Goal: Information Seeking & Learning: Find contact information

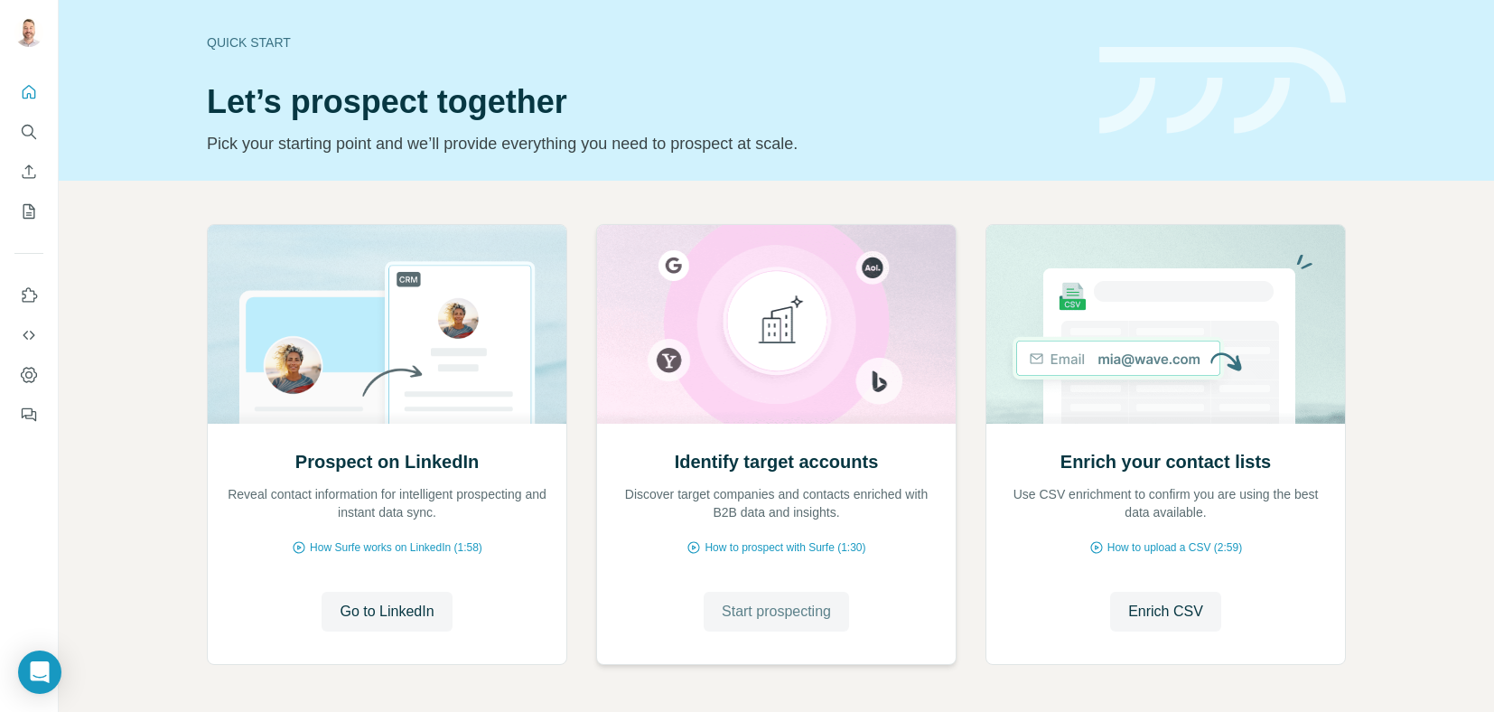
click at [806, 610] on span "Start prospecting" at bounding box center [776, 612] width 109 height 22
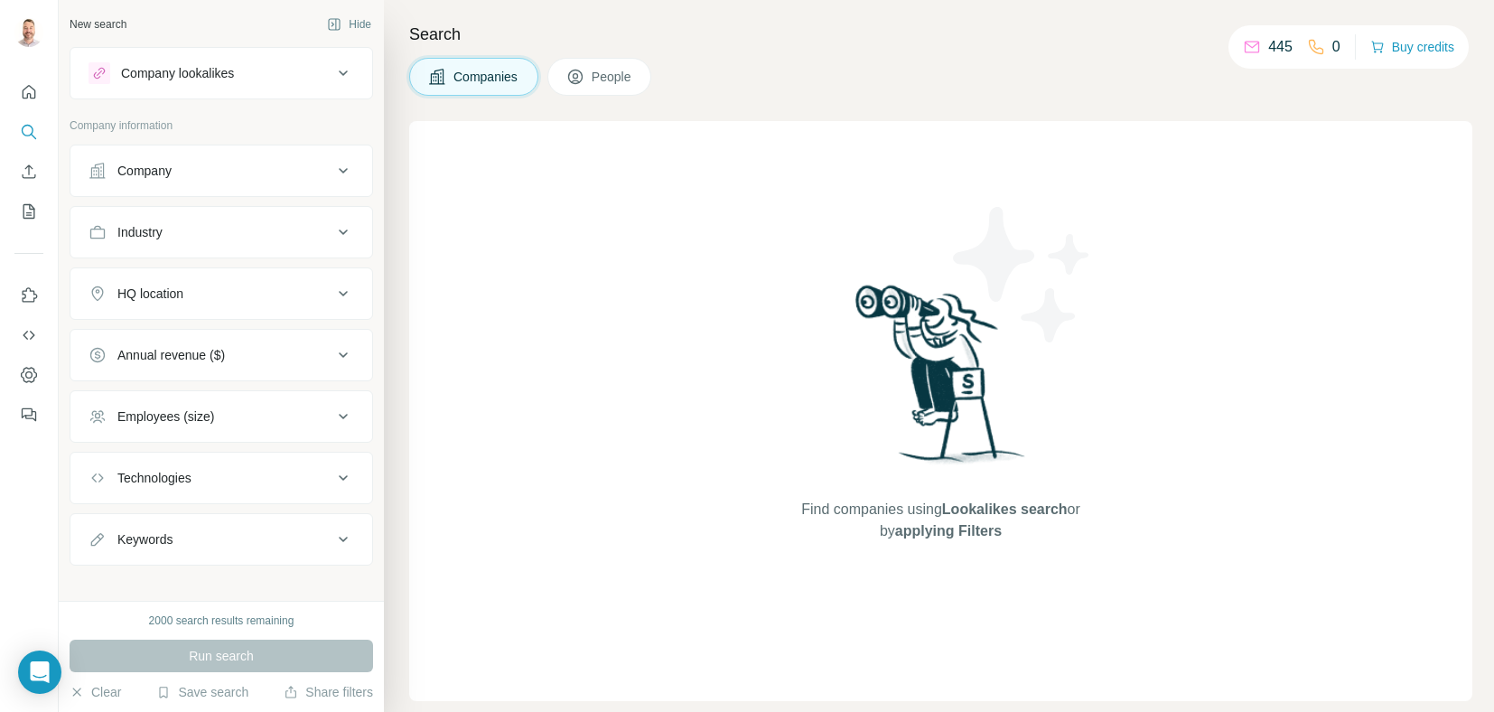
click at [612, 84] on span "People" at bounding box center [613, 77] width 42 height 18
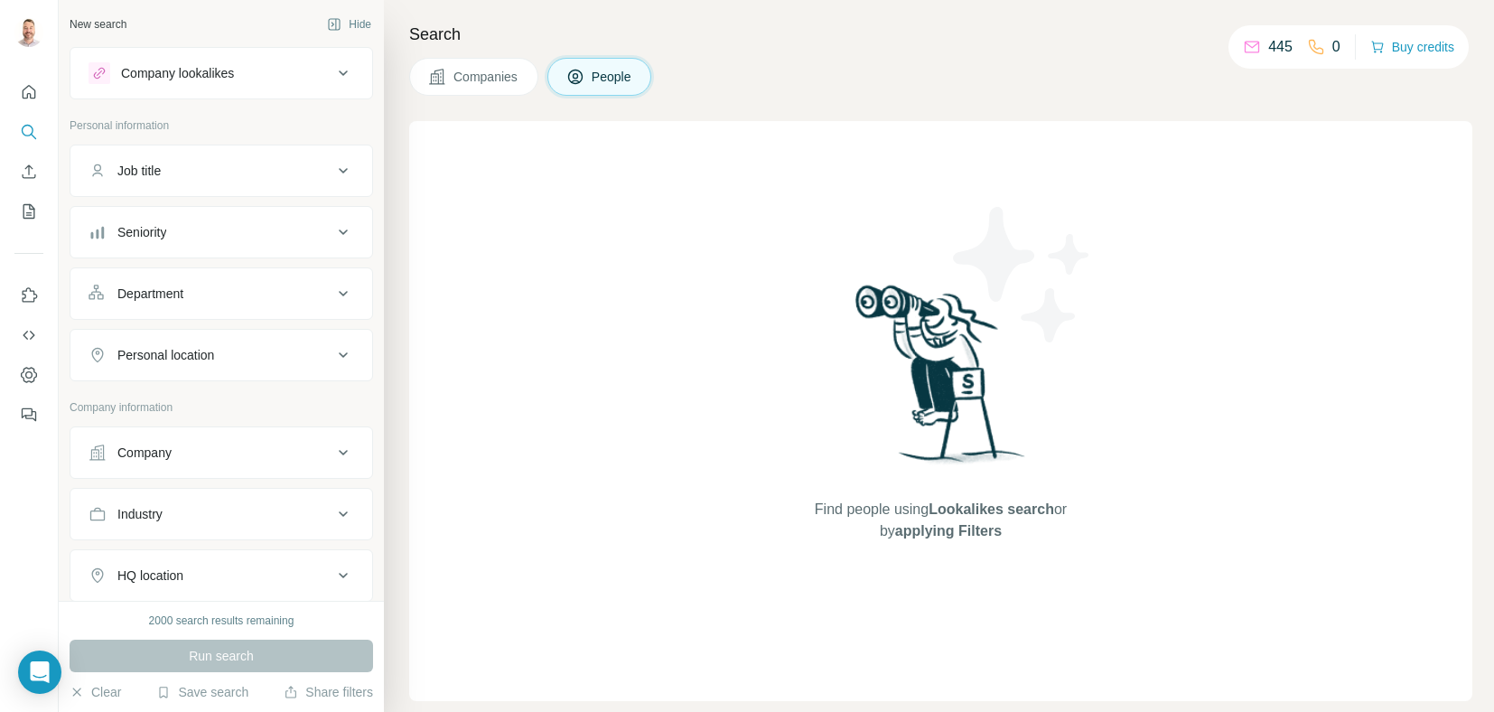
click at [194, 77] on div "Company lookalikes" at bounding box center [177, 73] width 113 height 18
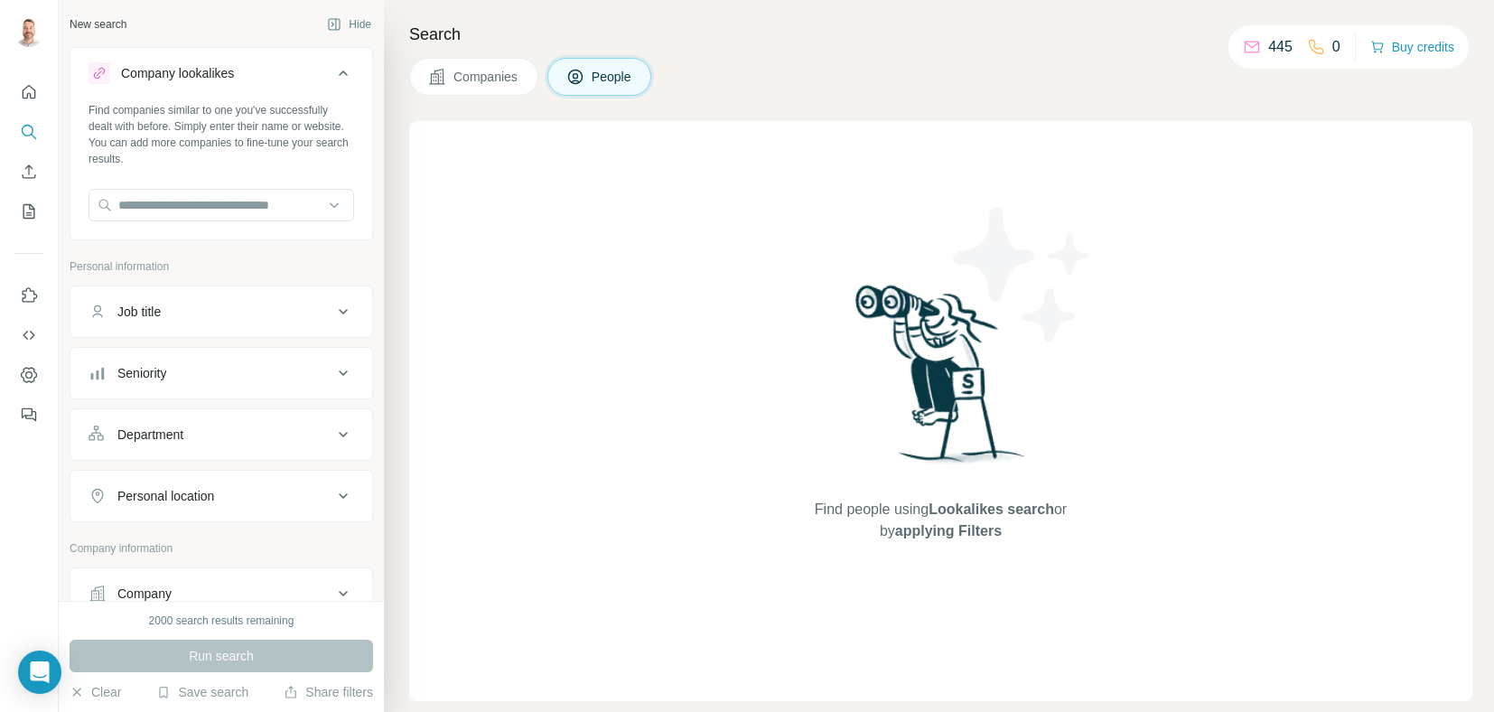
click at [194, 77] on div "Company lookalikes" at bounding box center [177, 73] width 113 height 18
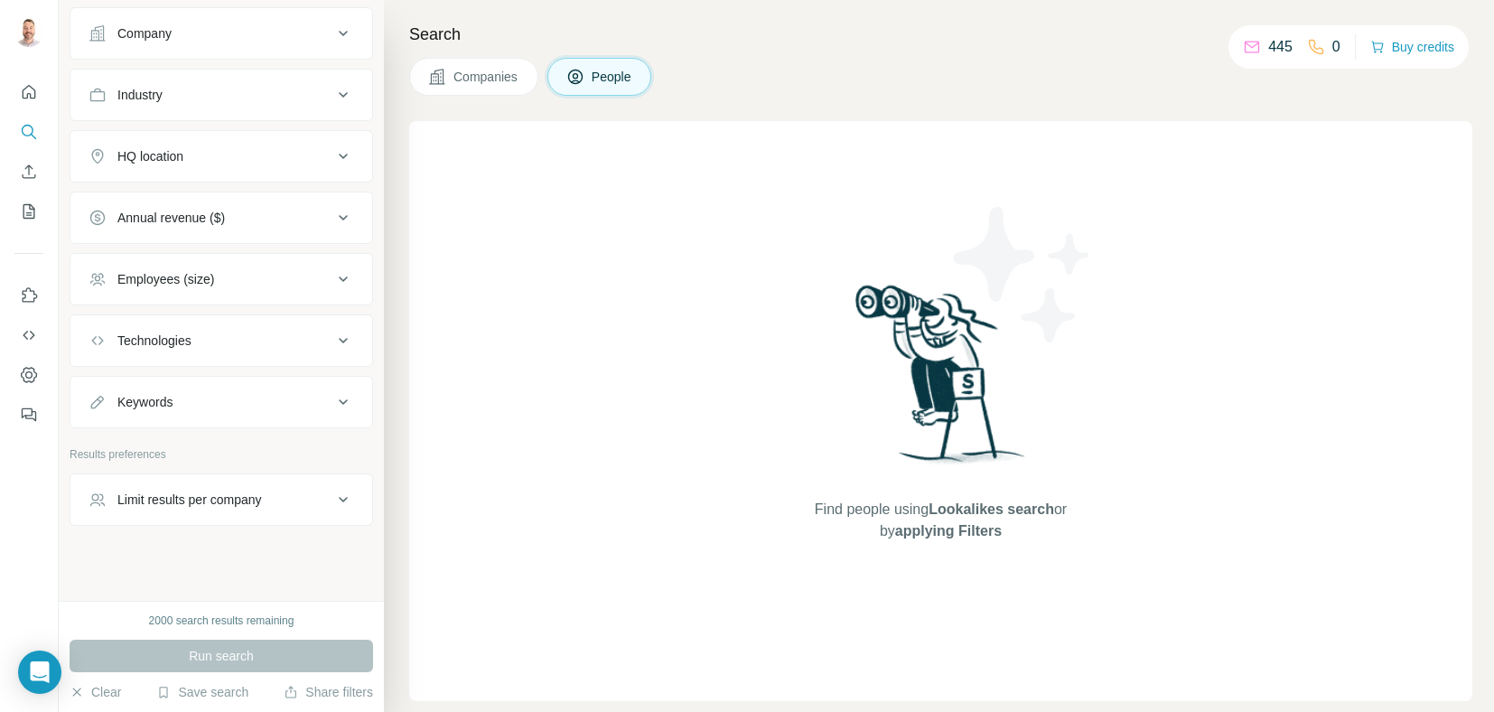
scroll to position [58, 0]
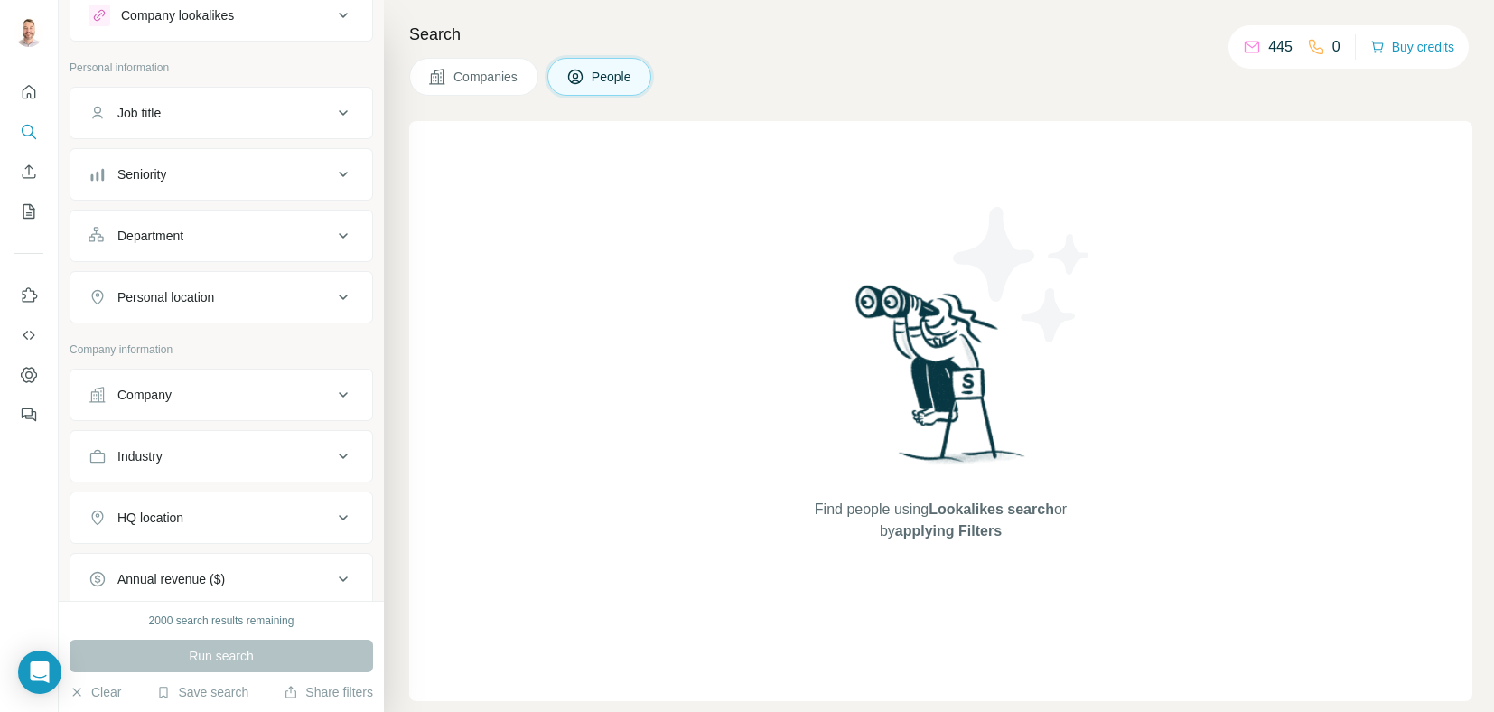
click at [267, 400] on div "Company" at bounding box center [211, 395] width 244 height 18
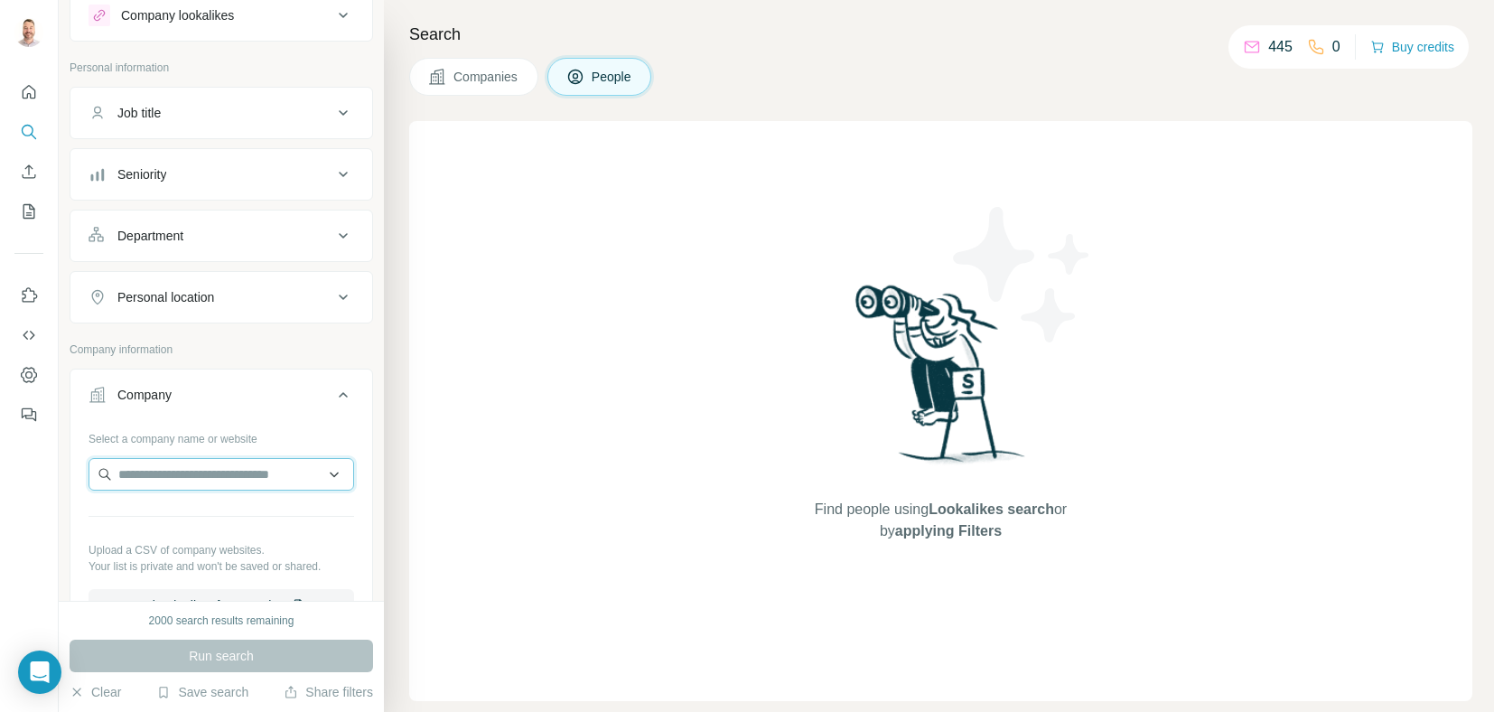
click at [253, 473] on input "text" at bounding box center [222, 474] width 266 height 33
type input "****"
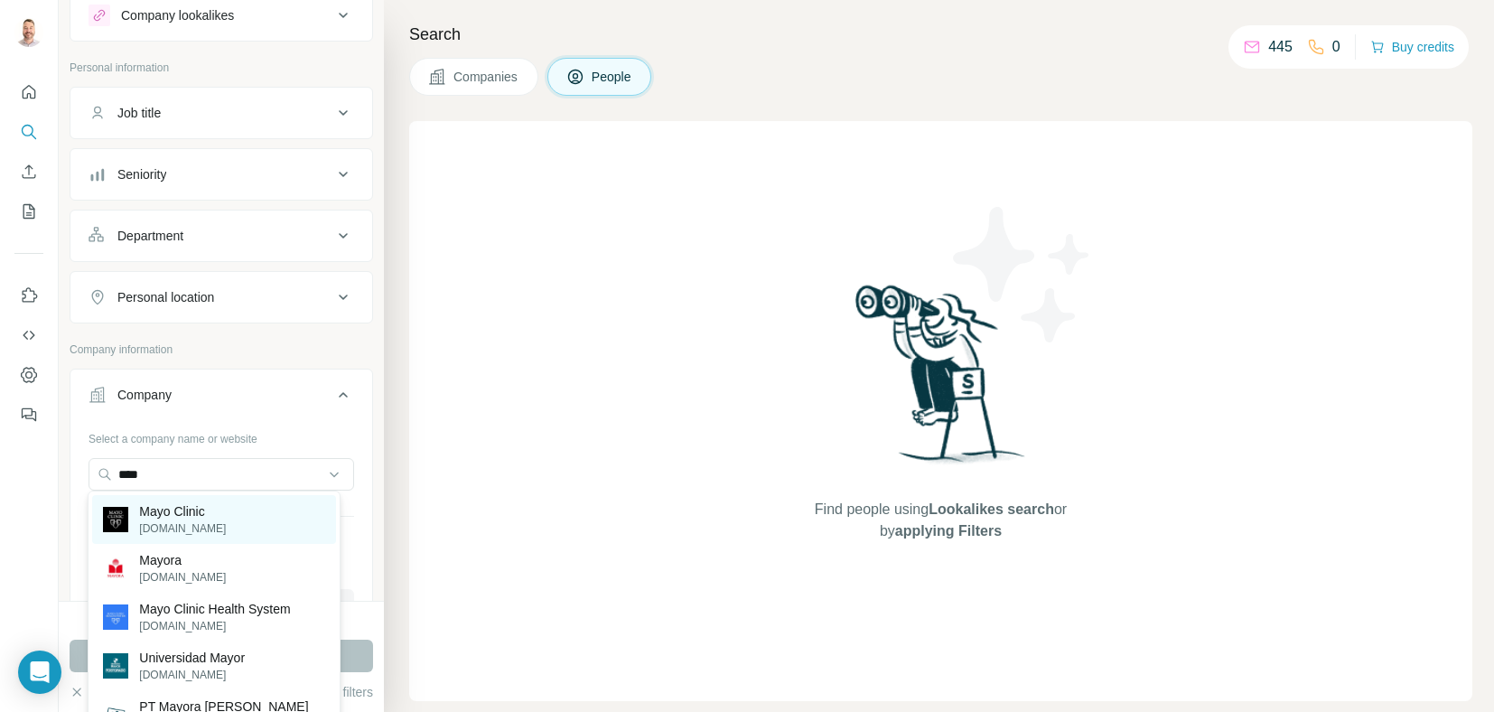
click at [202, 522] on p "[DOMAIN_NAME]" at bounding box center [182, 528] width 87 height 16
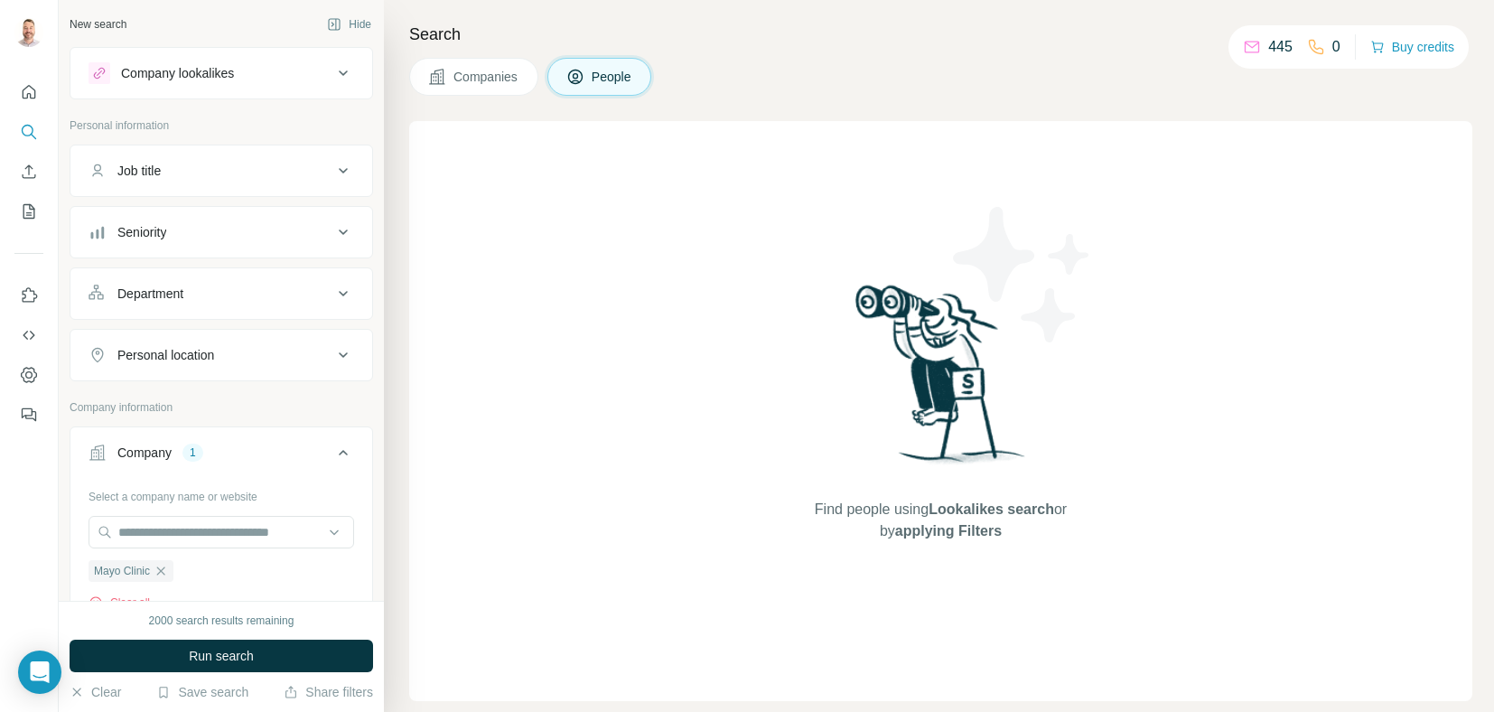
click at [186, 238] on div "Seniority" at bounding box center [211, 232] width 244 height 18
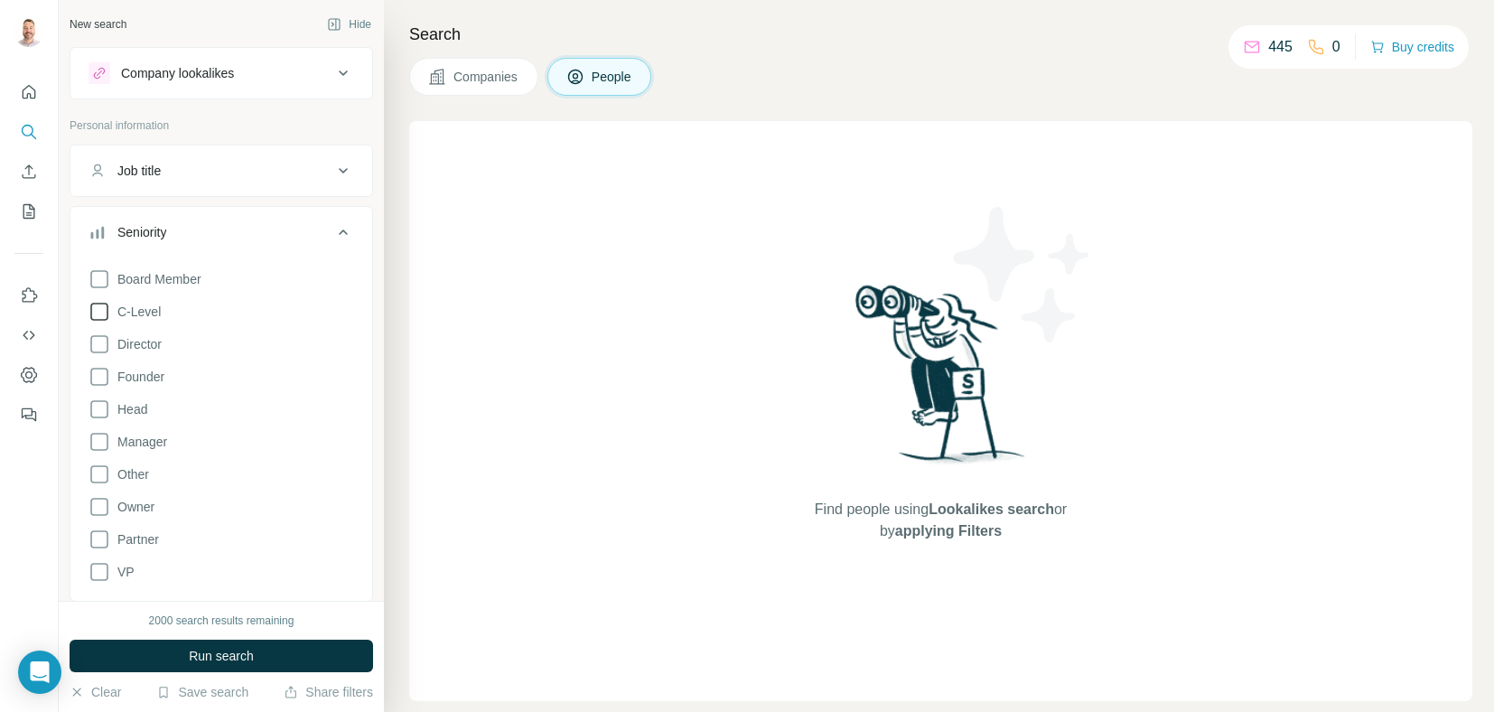
click at [97, 311] on icon at bounding box center [100, 312] width 22 height 22
click at [96, 340] on icon at bounding box center [100, 344] width 22 height 22
click at [98, 569] on icon at bounding box center [100, 572] width 22 height 22
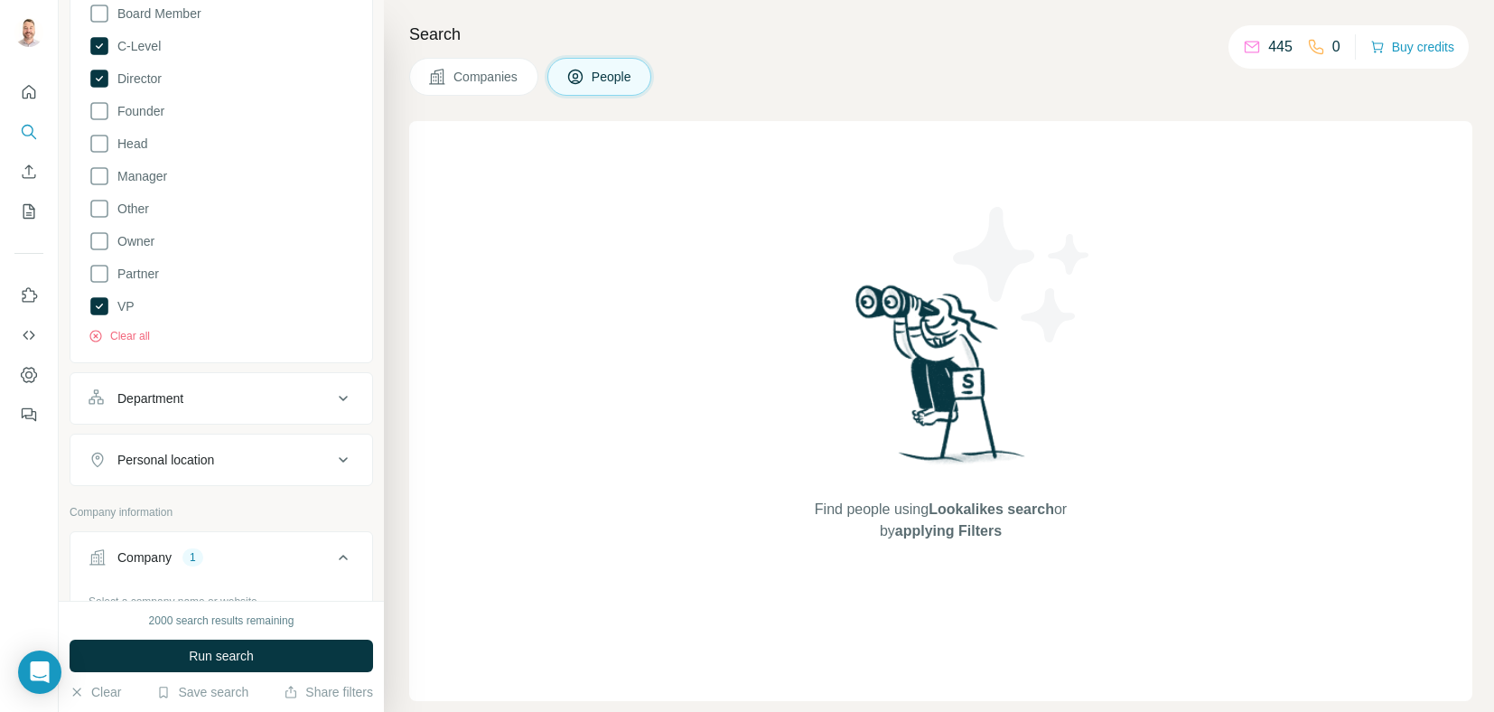
scroll to position [271, 0]
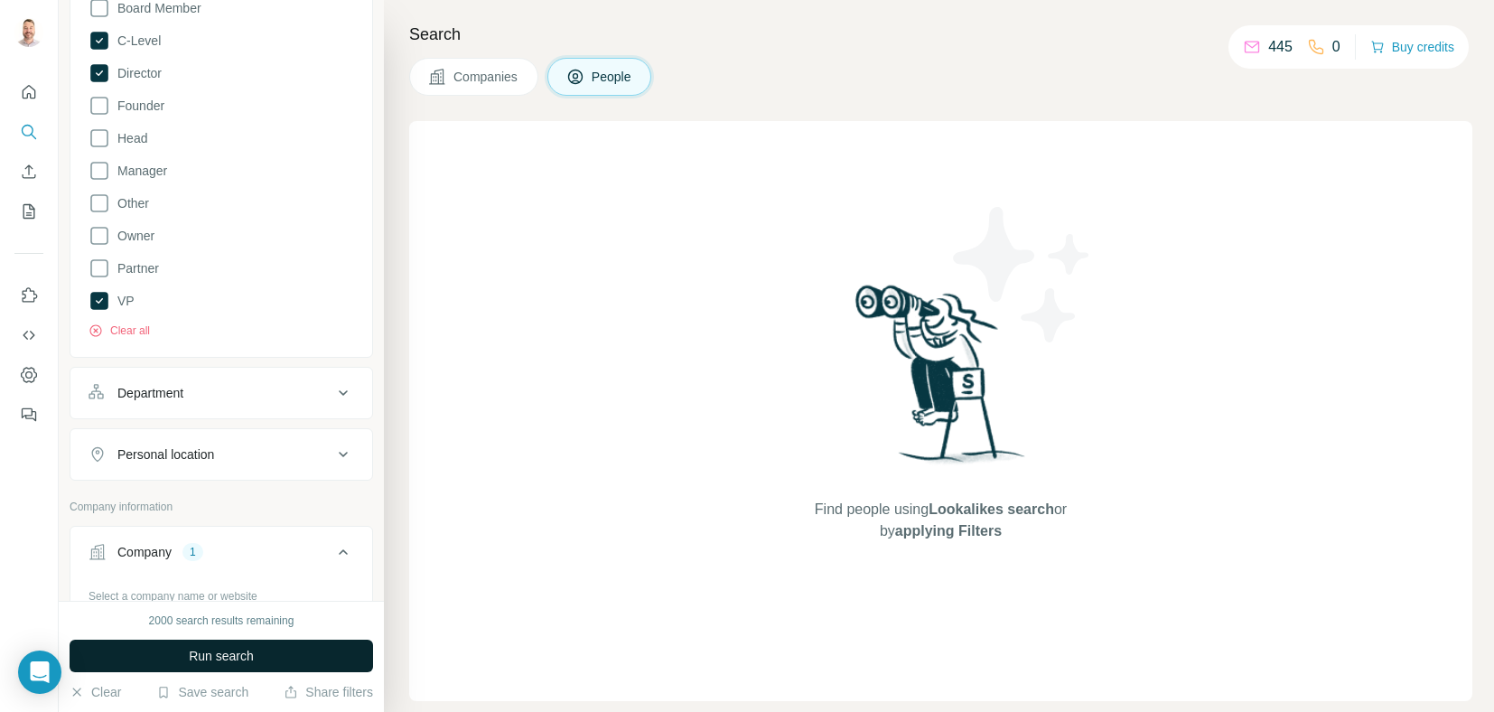
click at [182, 658] on button "Run search" at bounding box center [221, 655] width 303 height 33
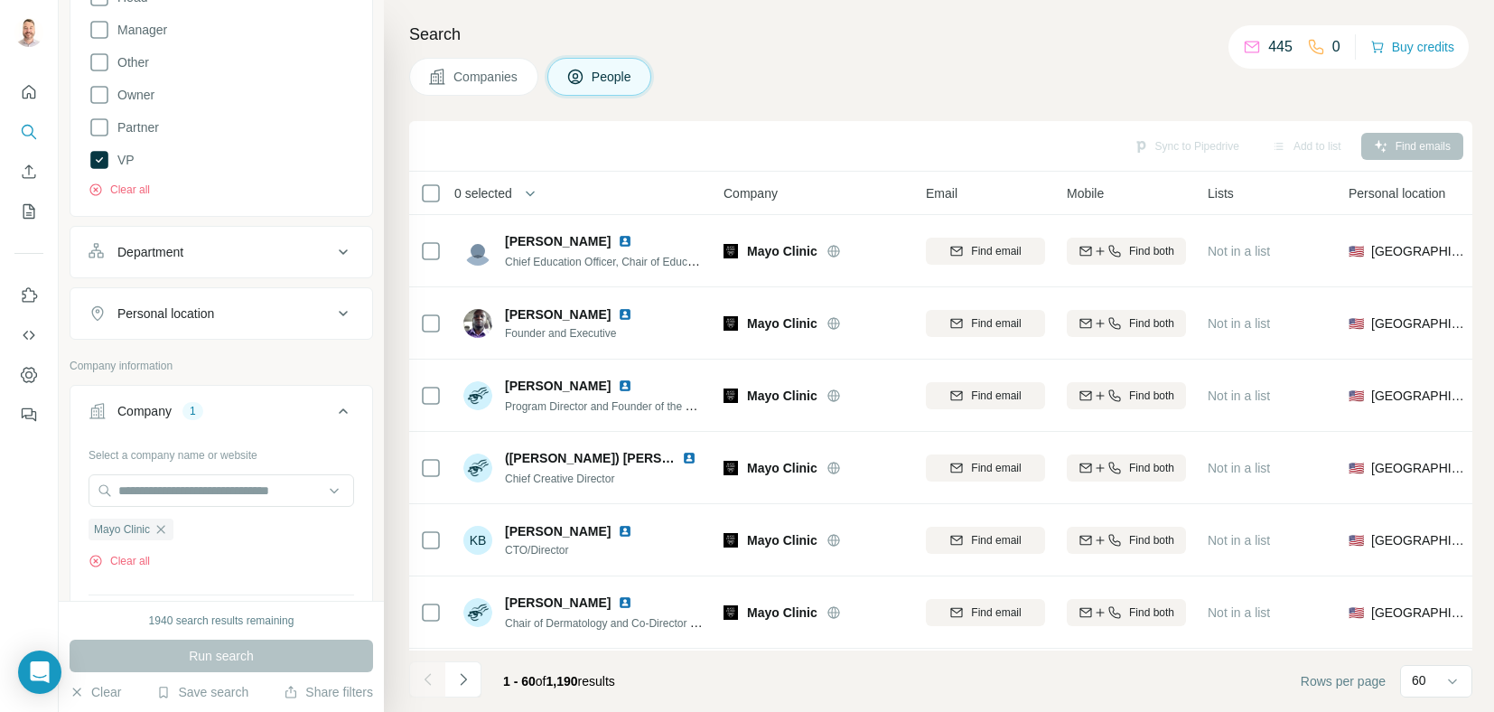
scroll to position [361, 0]
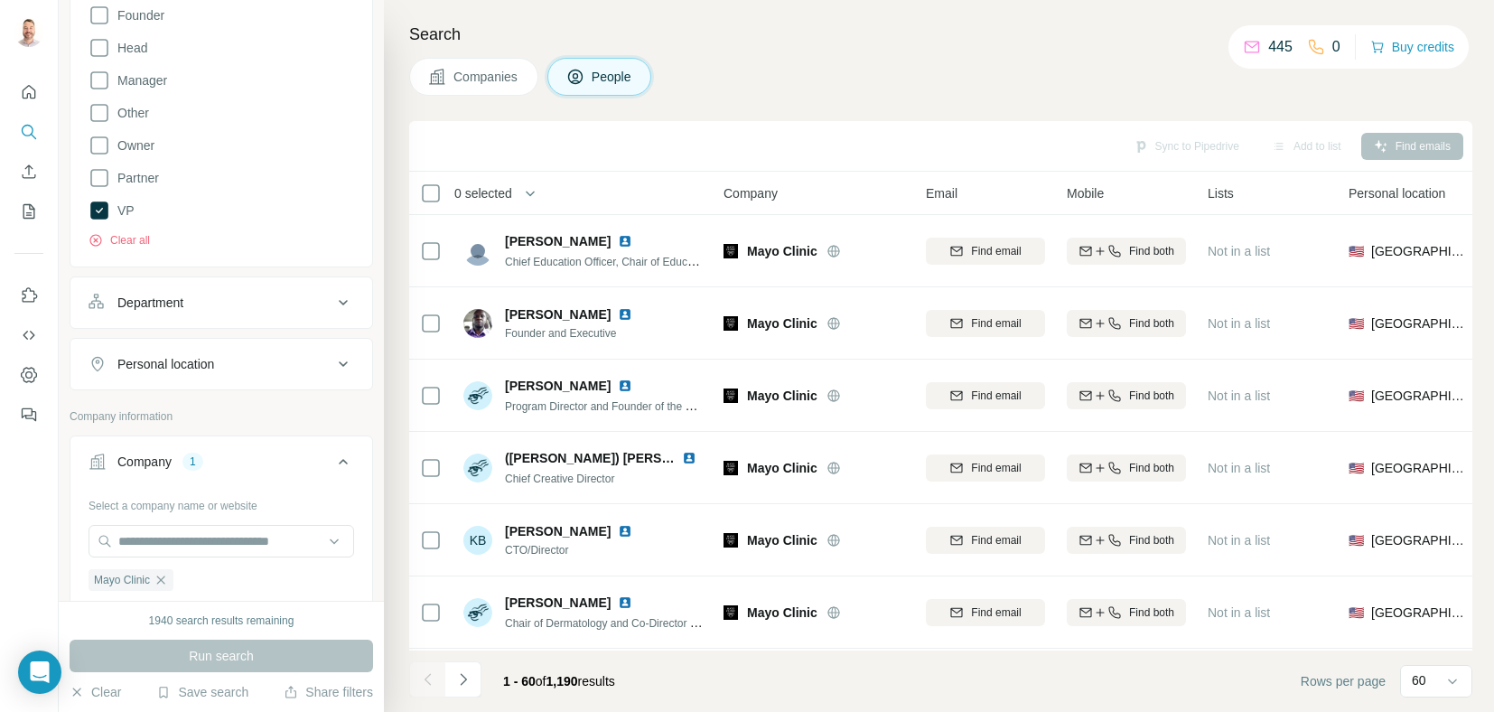
click at [257, 305] on div "Department" at bounding box center [211, 303] width 244 height 18
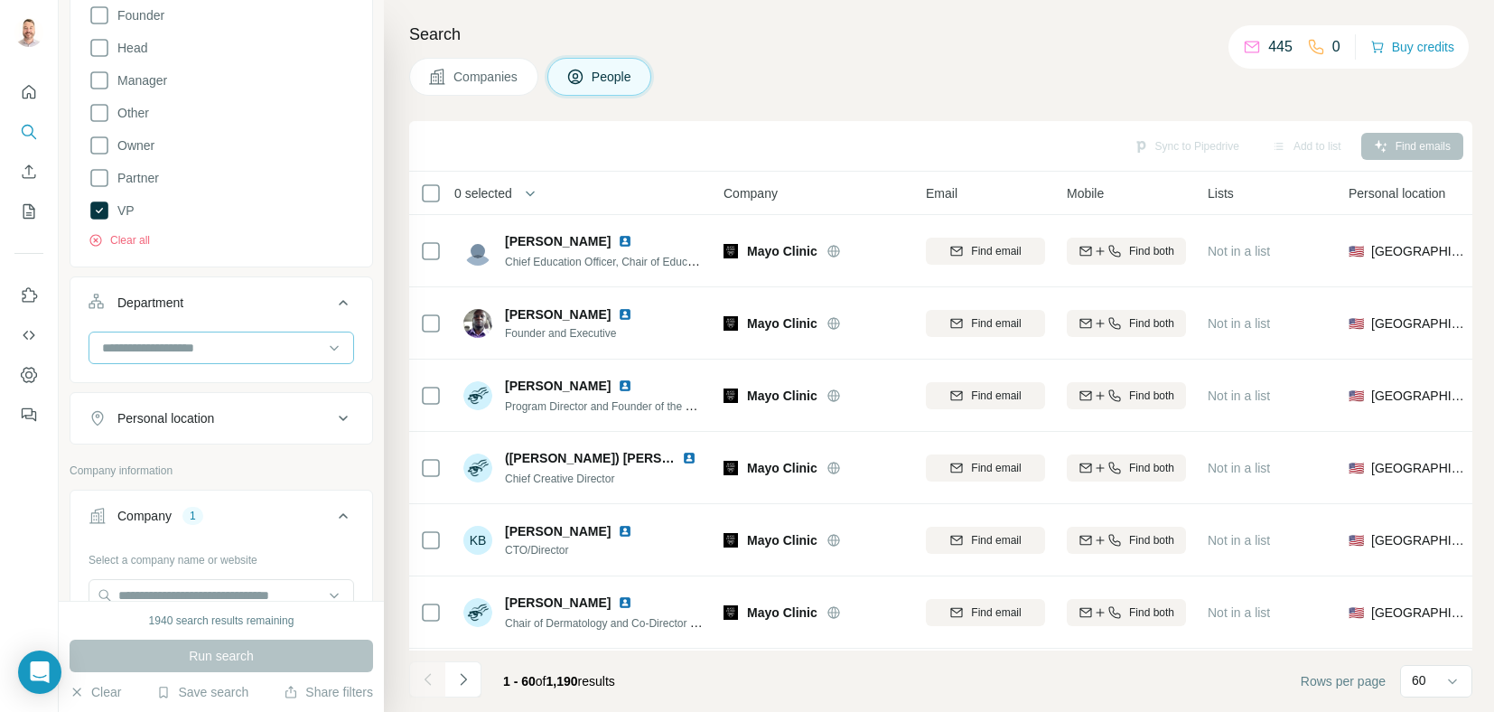
click at [220, 346] on input at bounding box center [211, 348] width 223 height 20
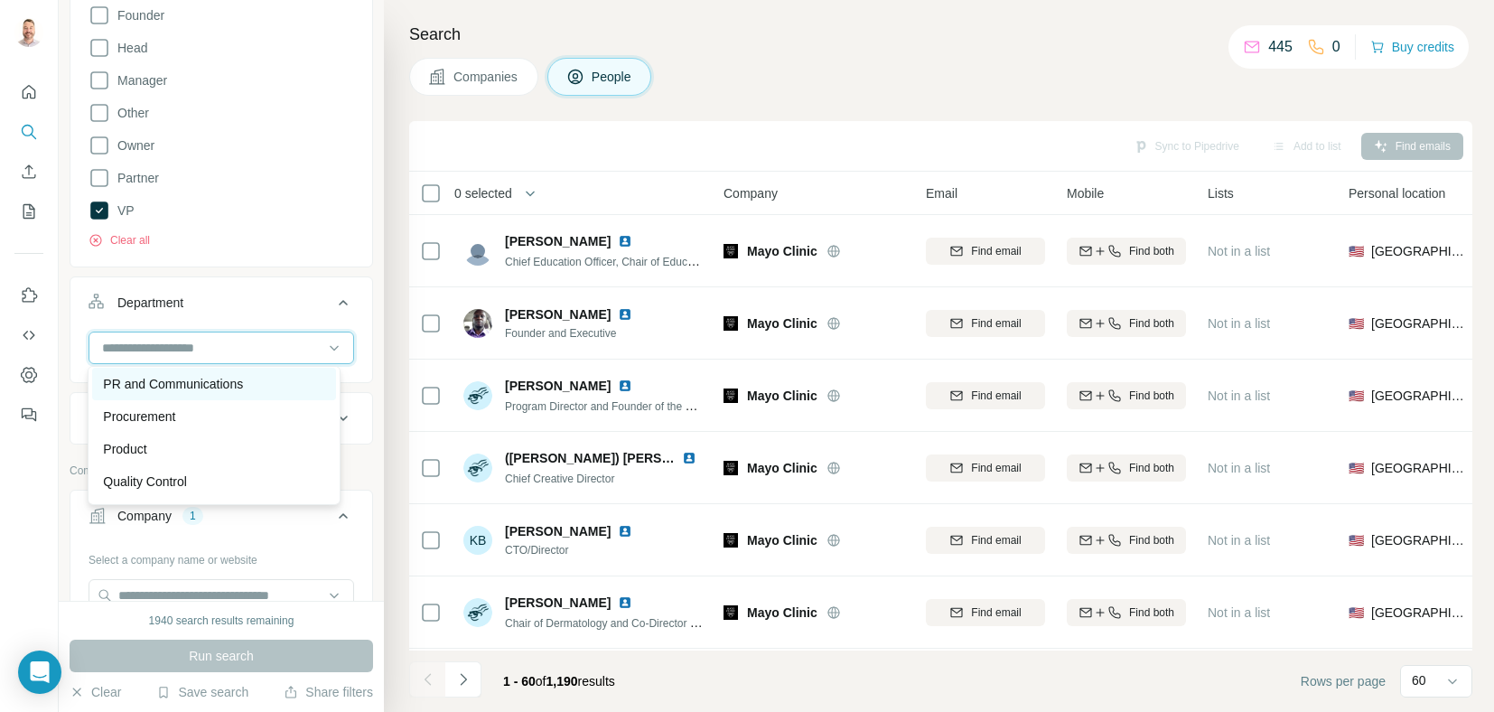
scroll to position [470, 0]
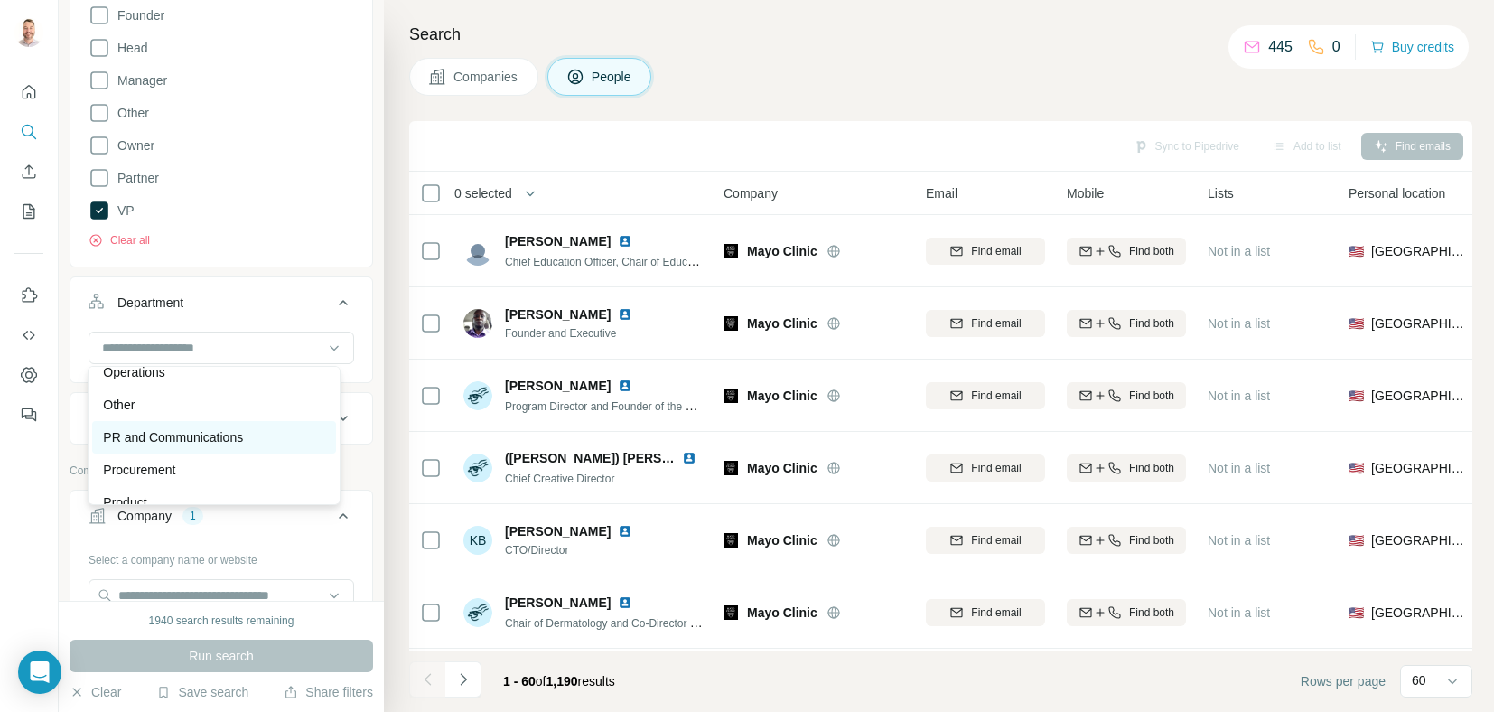
click at [193, 431] on p "PR and Communications" at bounding box center [173, 437] width 140 height 18
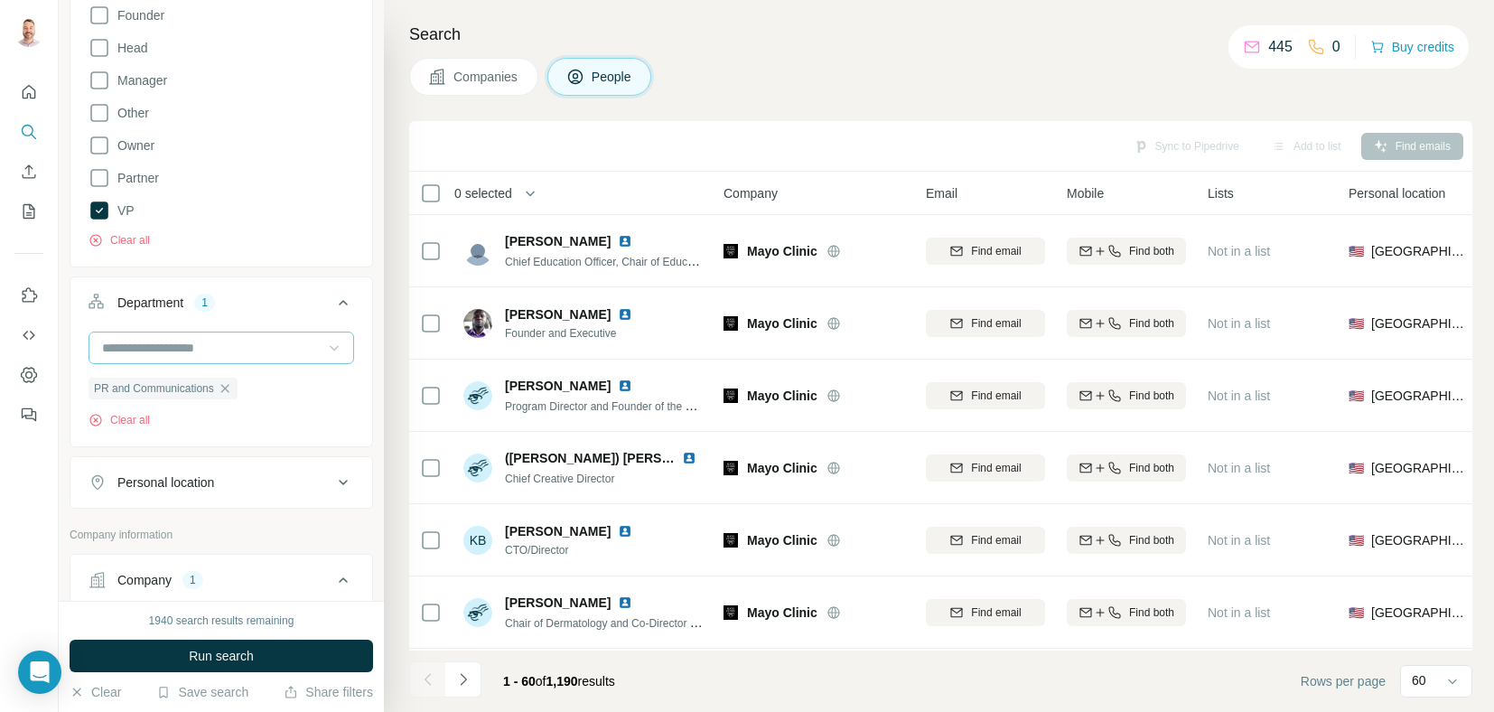
click at [325, 350] on icon at bounding box center [334, 348] width 18 height 18
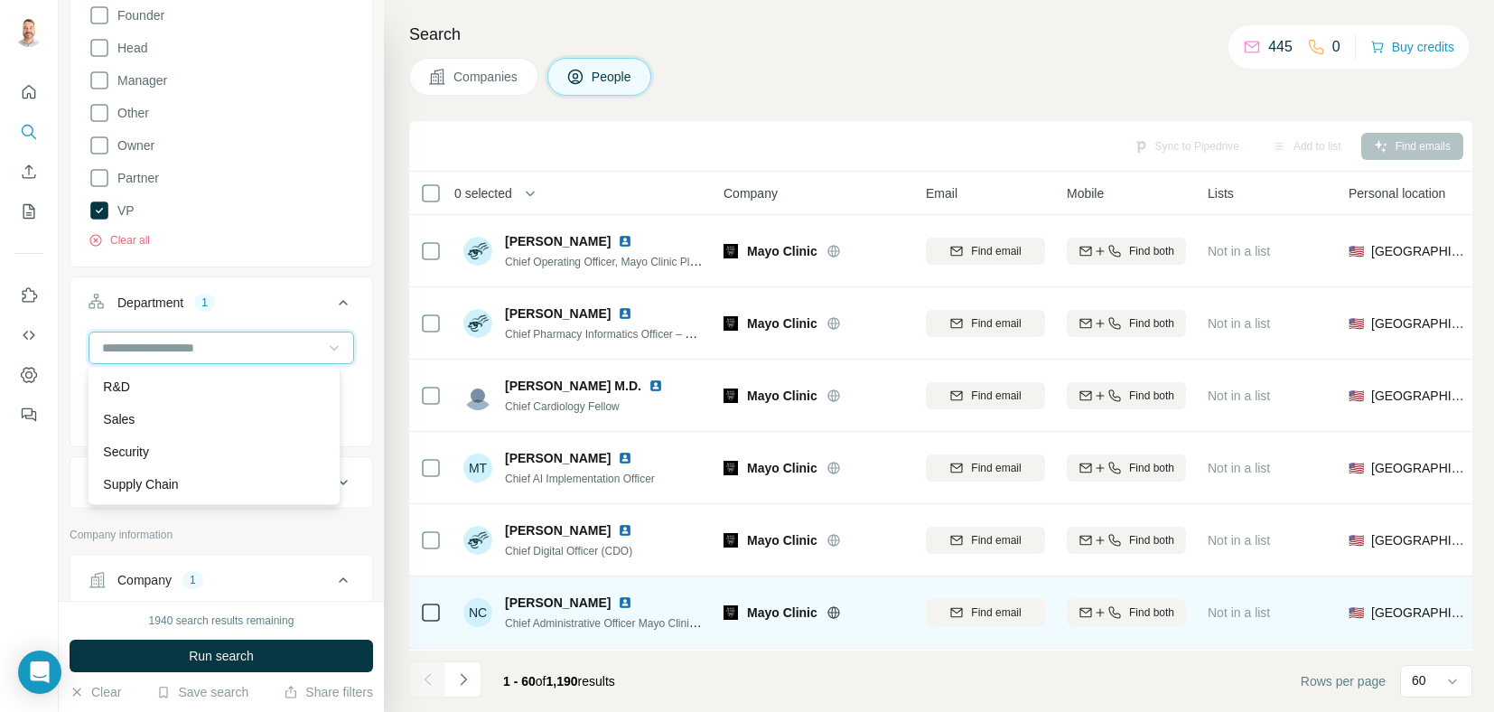
scroll to position [3908, 0]
